Goal: Task Accomplishment & Management: Use online tool/utility

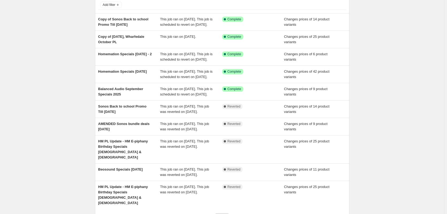
scroll to position [27, 0]
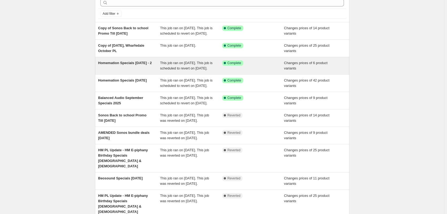
click at [124, 71] on div "Homemation Specials [DATE] - 2" at bounding box center [129, 65] width 62 height 11
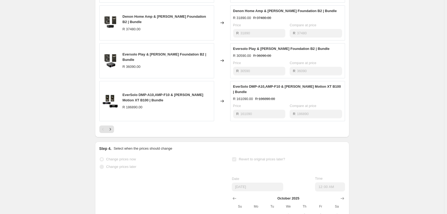
scroll to position [348, 0]
click at [112, 131] on icon "Next" at bounding box center [110, 128] width 5 height 5
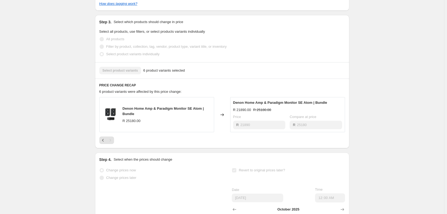
scroll to position [176, 0]
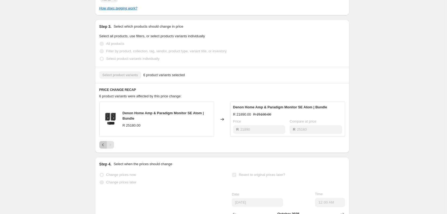
click at [105, 147] on icon "Previous" at bounding box center [102, 144] width 5 height 5
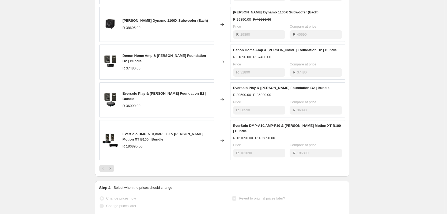
scroll to position [310, 0]
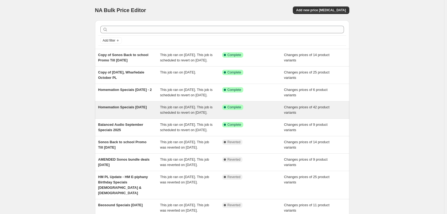
click at [132, 109] on span "Homemation Specials [DATE]" at bounding box center [122, 107] width 49 height 4
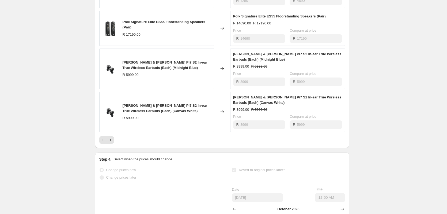
scroll to position [348, 0]
click at [114, 143] on div "Pagination" at bounding box center [110, 139] width 7 height 7
click at [112, 142] on icon "Next" at bounding box center [110, 139] width 5 height 5
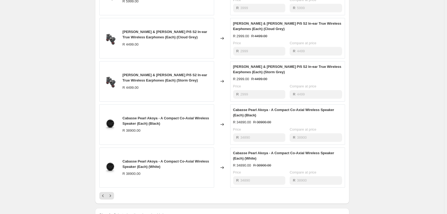
scroll to position [375, 0]
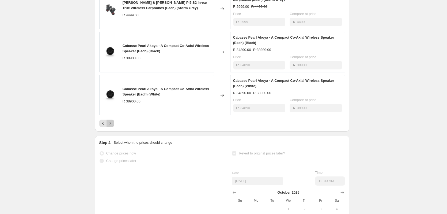
click at [113, 126] on icon "Next" at bounding box center [110, 123] width 5 height 5
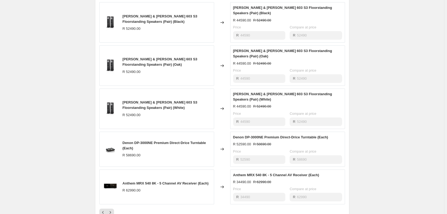
scroll to position [268, 0]
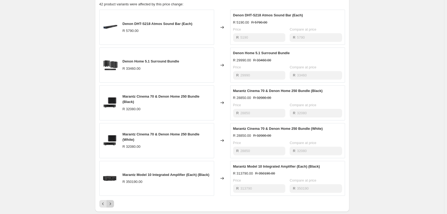
click at [113, 206] on icon "Next" at bounding box center [110, 203] width 5 height 5
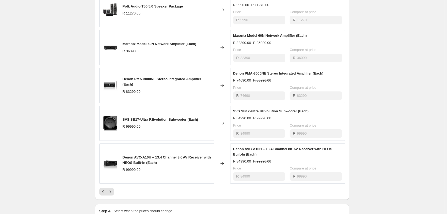
scroll to position [295, 0]
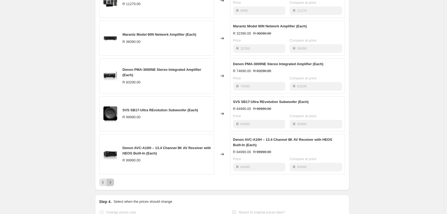
click at [113, 185] on icon "Next" at bounding box center [110, 181] width 5 height 5
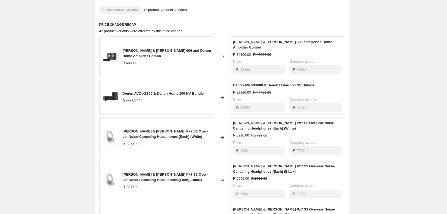
scroll to position [321, 0]
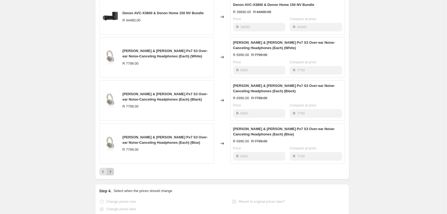
click at [110, 174] on icon "Next" at bounding box center [110, 171] width 5 height 5
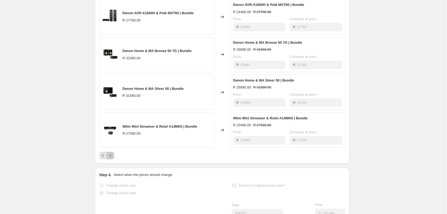
click at [113, 158] on icon "Next" at bounding box center [110, 155] width 5 height 5
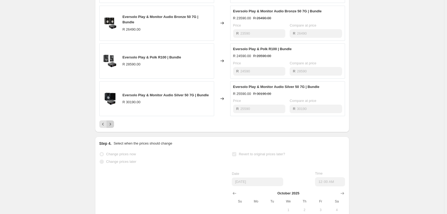
scroll to position [348, 0]
click at [111, 126] on icon "Next" at bounding box center [110, 123] width 5 height 5
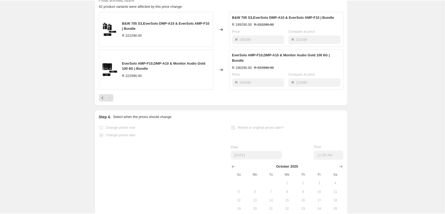
scroll to position [246, 0]
